Goal: Browse casually

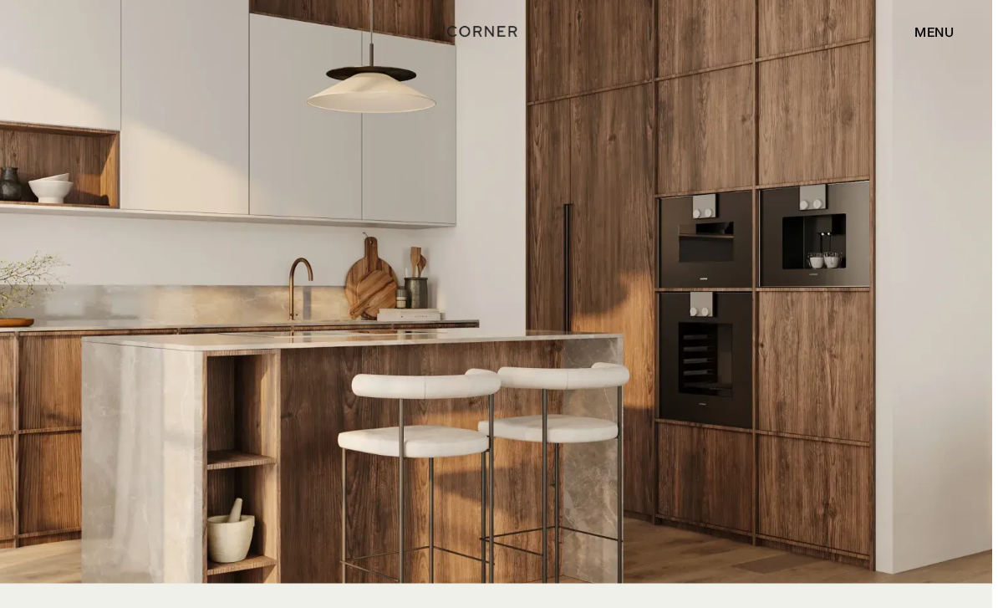
scroll to position [3046, 0]
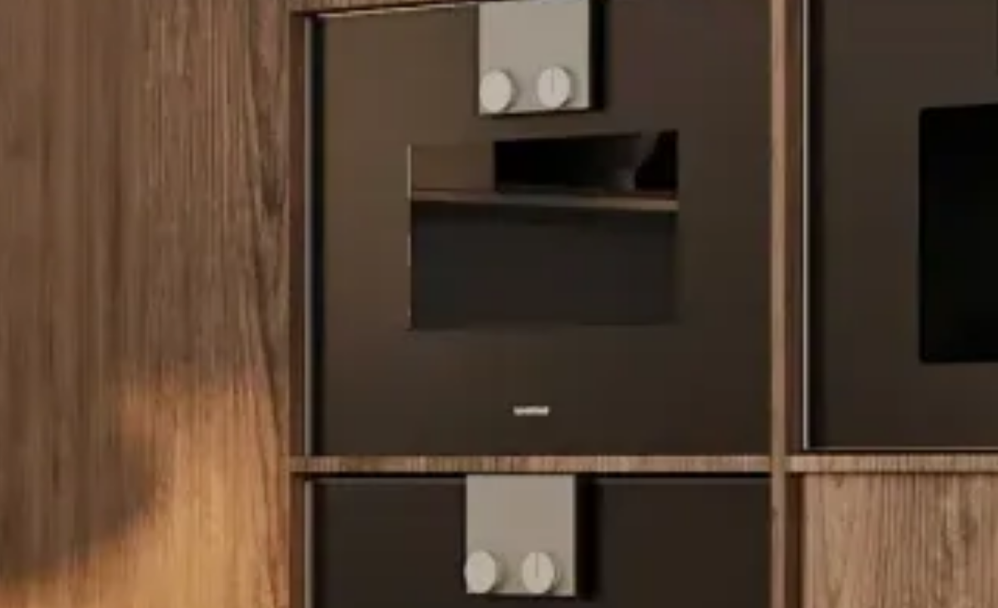
click at [142, 79] on img at bounding box center [499, 276] width 998 height 599
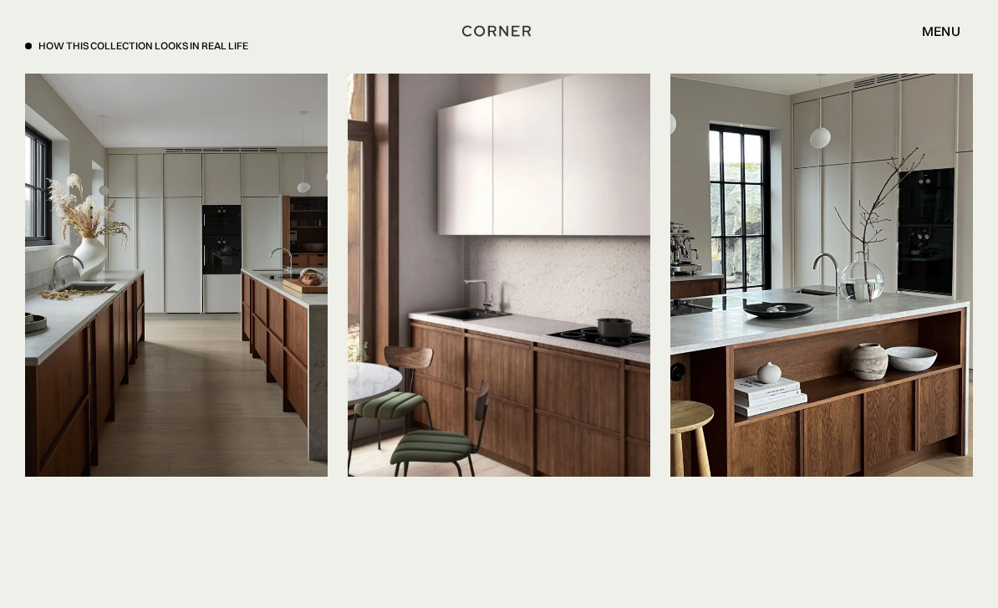
scroll to position [3703, 0]
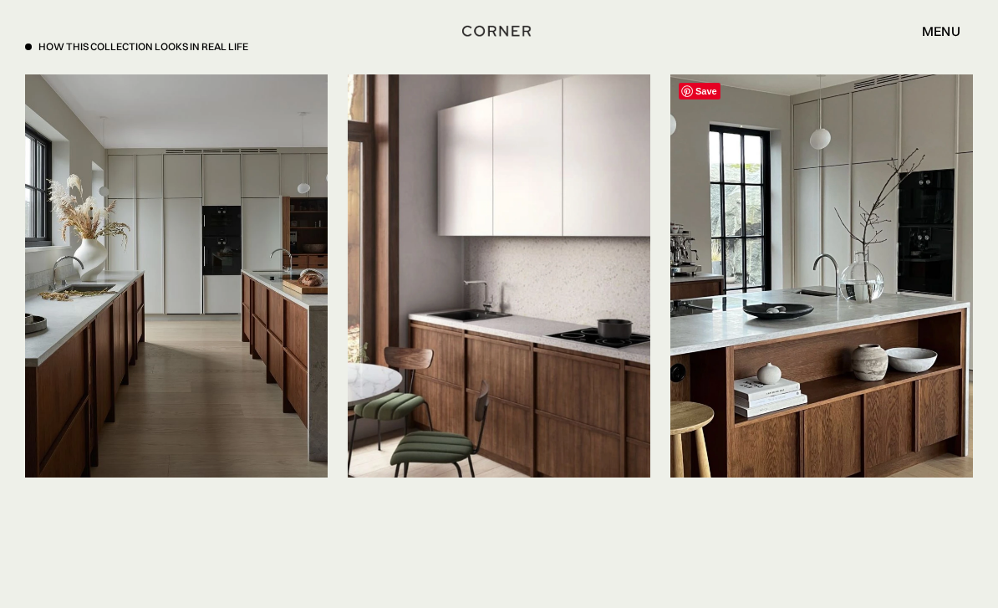
click at [911, 390] on img at bounding box center [822, 275] width 303 height 403
click at [918, 365] on img at bounding box center [822, 275] width 303 height 403
click at [917, 365] on img at bounding box center [822, 275] width 303 height 403
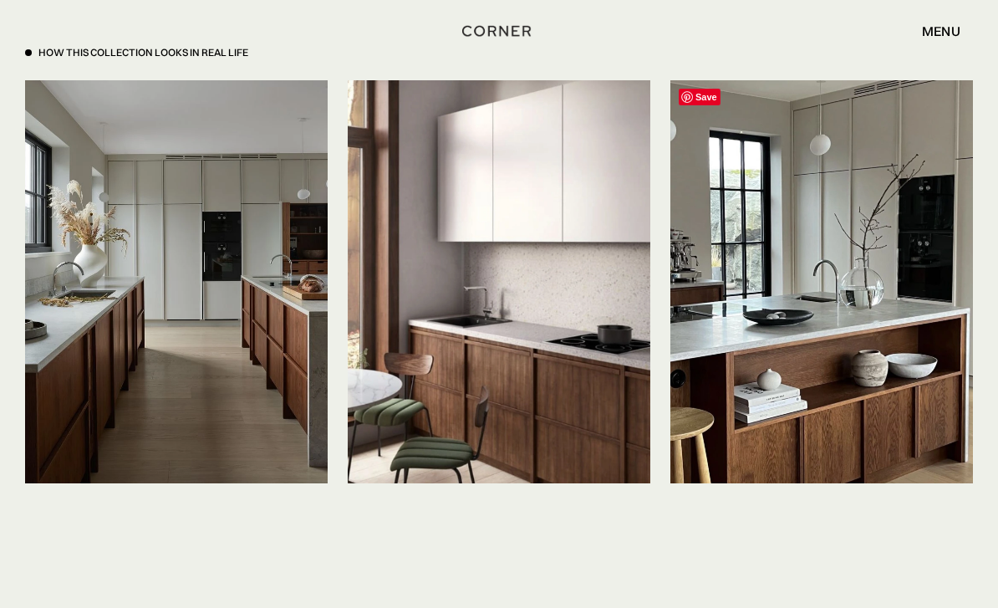
click at [477, 358] on img at bounding box center [499, 282] width 303 height 404
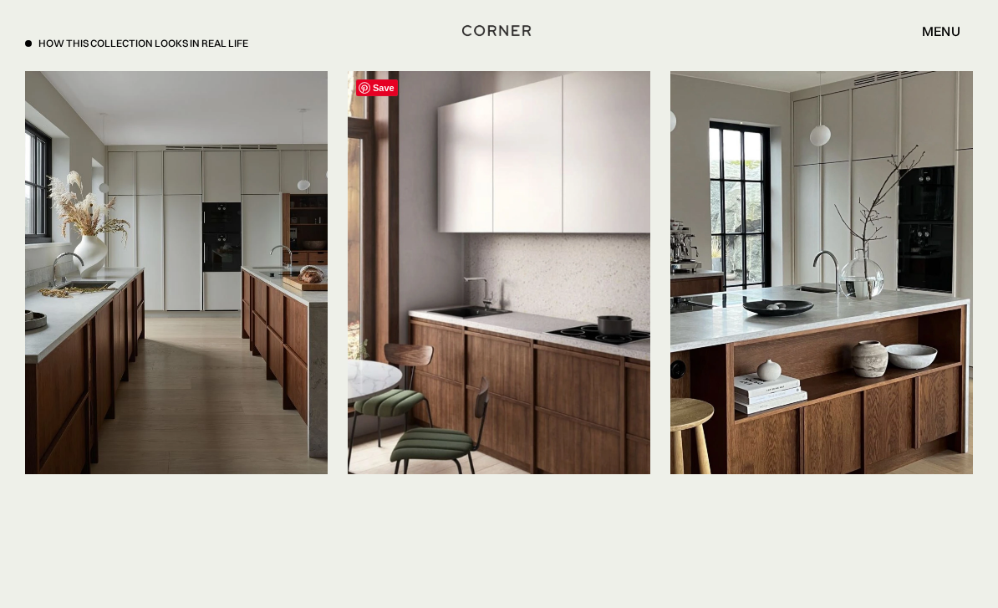
click at [218, 318] on img at bounding box center [176, 273] width 303 height 403
click at [183, 286] on img at bounding box center [176, 272] width 303 height 403
click at [468, 253] on img at bounding box center [499, 273] width 303 height 404
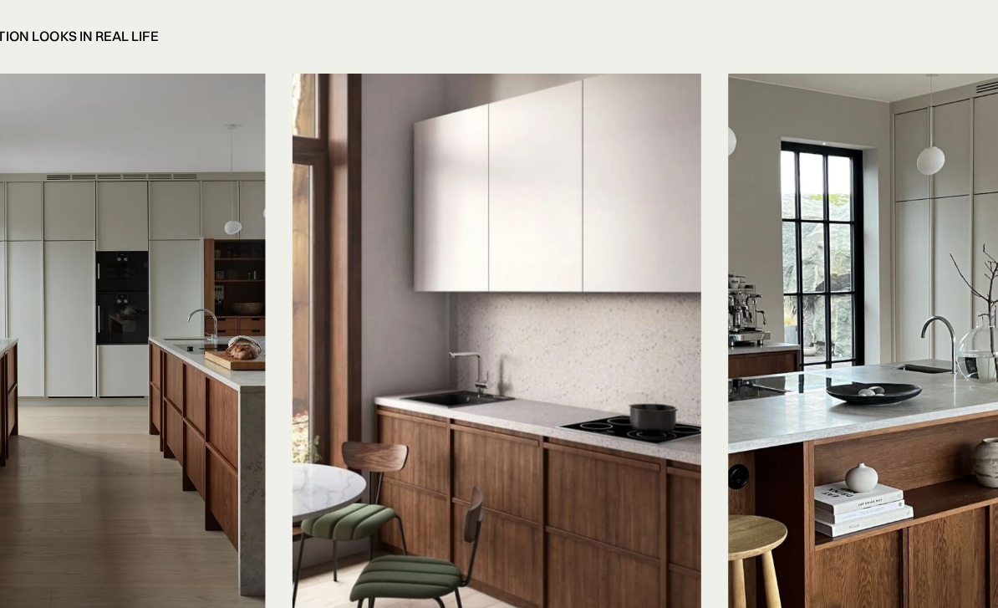
scroll to position [3621, 0]
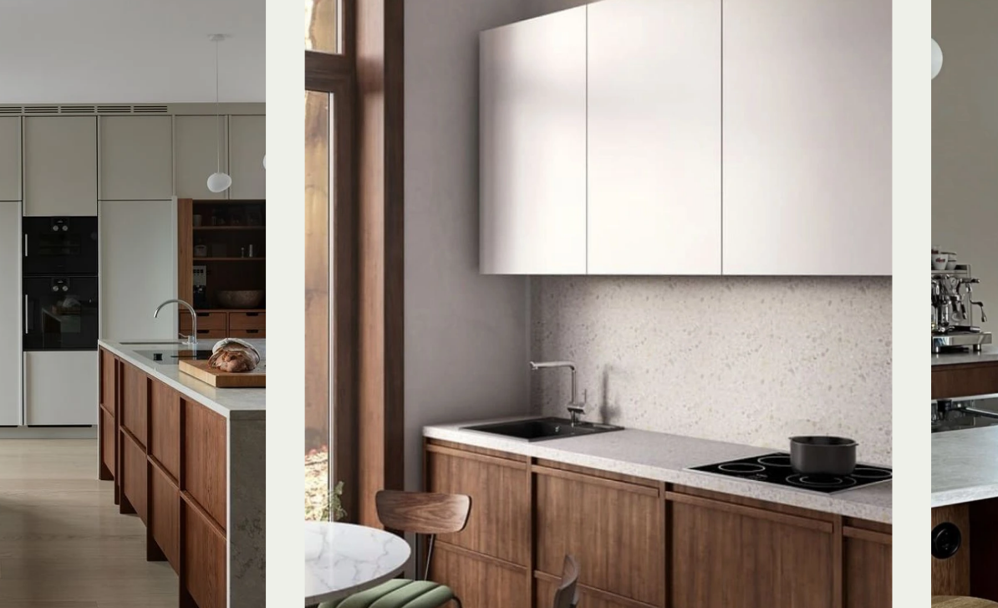
click at [348, 191] on img at bounding box center [499, 358] width 303 height 404
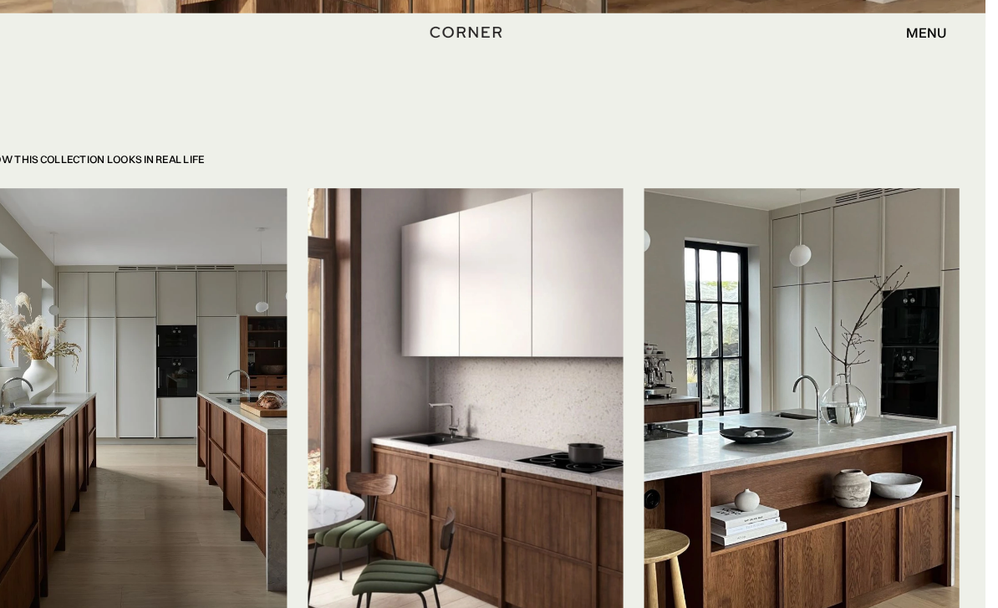
scroll to position [3597, 0]
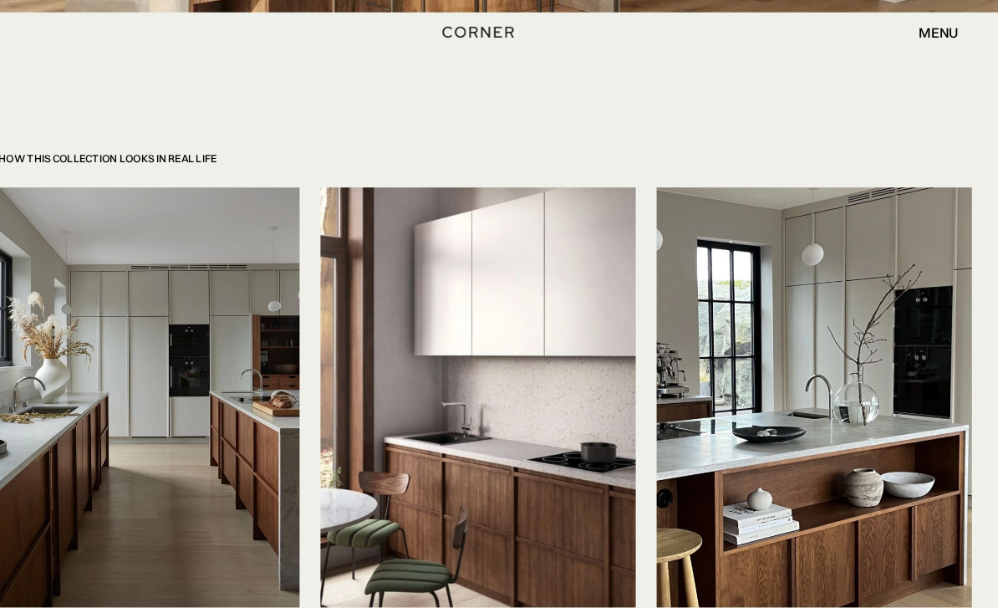
click at [542, 500] on img at bounding box center [499, 382] width 303 height 404
click at [560, 492] on img at bounding box center [499, 382] width 303 height 404
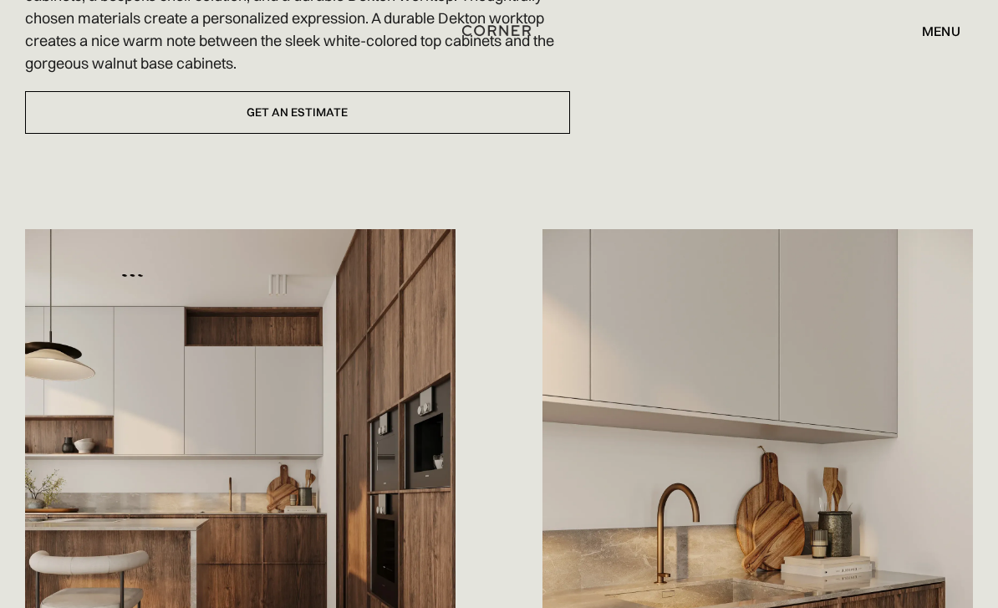
scroll to position [710, 0]
